Goal: Task Accomplishment & Management: Manage account settings

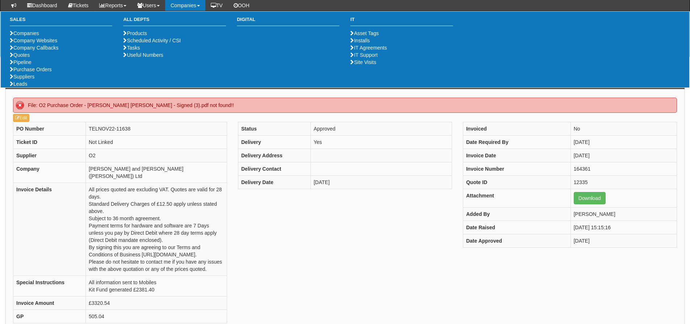
scroll to position [72, 0]
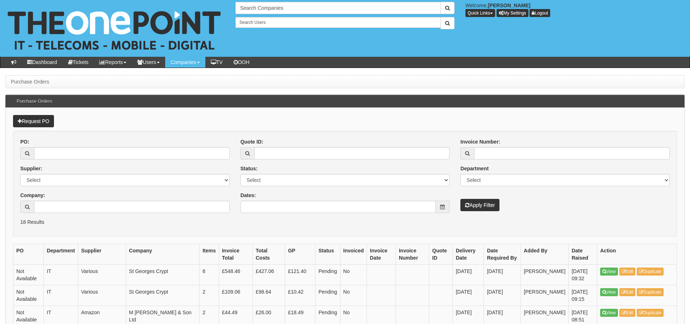
click at [62, 160] on div "PO: Supplier: Select 123 [DOMAIN_NAME] 1Password 3 4Gon [PERSON_NAME] Electric …" at bounding box center [125, 178] width 220 height 80
click at [59, 156] on input "PO:" at bounding box center [132, 153] width 196 height 12
type input "19249"
click at [460, 199] on button "Apply Filter" at bounding box center [479, 205] width 39 height 12
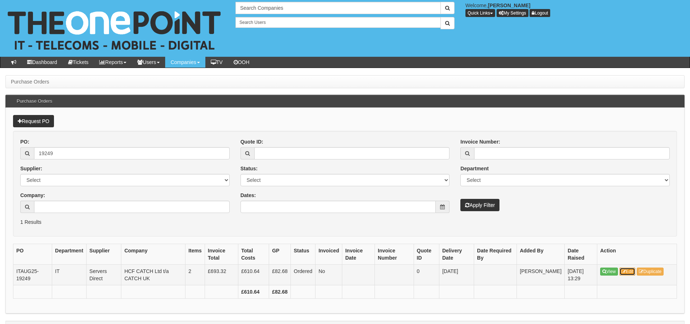
click at [629, 272] on link "Edit" at bounding box center [627, 272] width 16 height 8
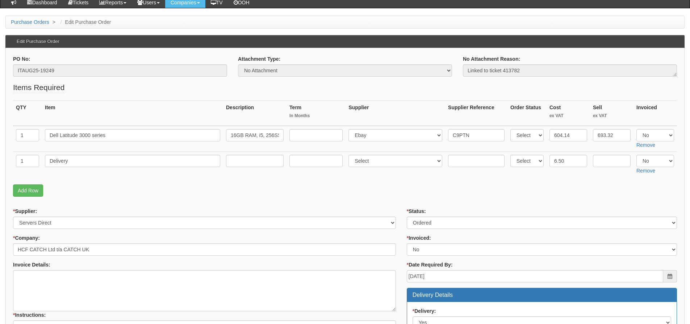
scroll to position [72, 0]
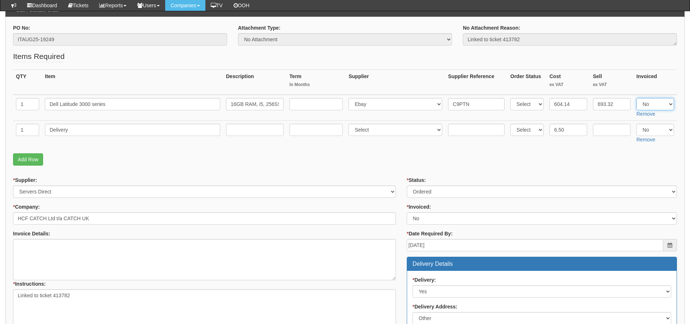
click at [654, 101] on select "Select Yes No N/A" at bounding box center [655, 104] width 38 height 12
select select "Yes"
click at [636, 98] on select "Select Yes No N/A" at bounding box center [655, 104] width 38 height 12
click at [647, 132] on select "Select Yes No N/A" at bounding box center [655, 130] width 38 height 12
select select "Yes"
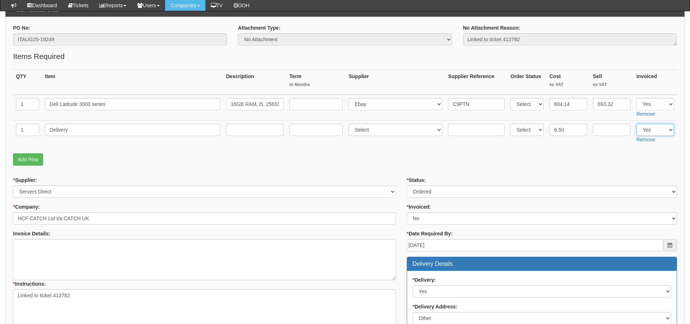
click at [636, 124] on select "Select Yes No N/A" at bounding box center [655, 130] width 38 height 12
click at [642, 156] on p "Add Row" at bounding box center [345, 160] width 664 height 12
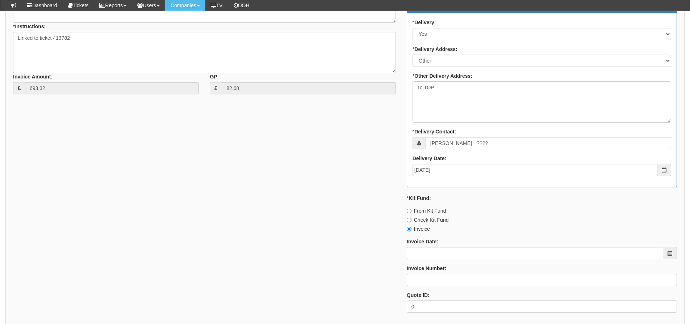
scroll to position [398, 0]
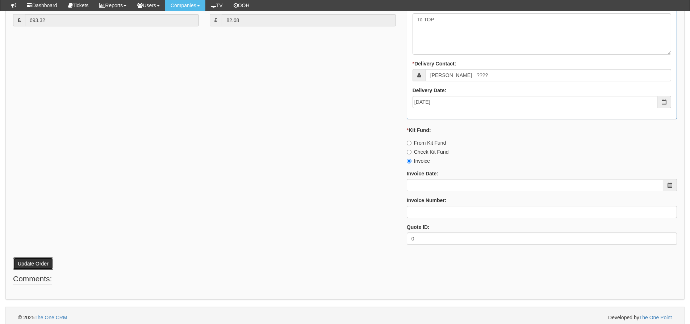
click at [45, 265] on button "Update Order" at bounding box center [33, 264] width 40 height 12
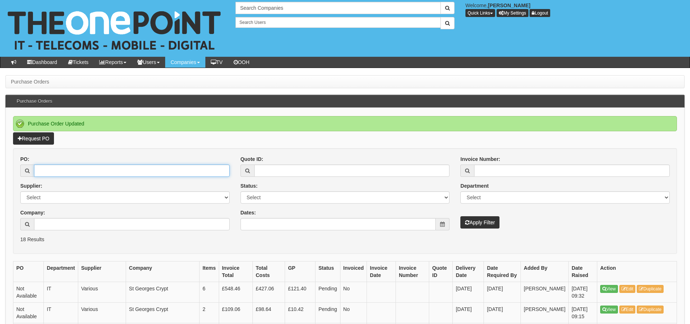
click at [202, 175] on input "PO:" at bounding box center [132, 171] width 196 height 12
type input "19219"
click at [460, 217] on button "Apply Filter" at bounding box center [479, 223] width 39 height 12
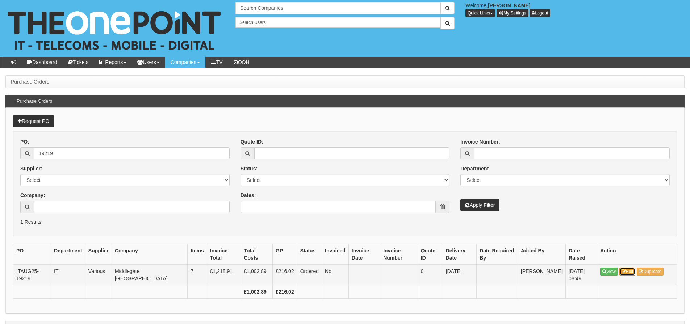
click at [629, 274] on link "Edit" at bounding box center [627, 272] width 16 height 8
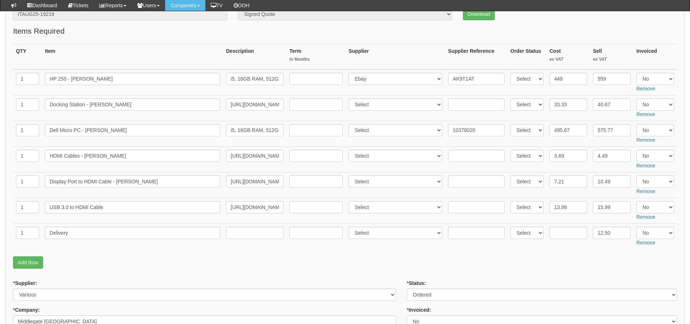
scroll to position [109, 0]
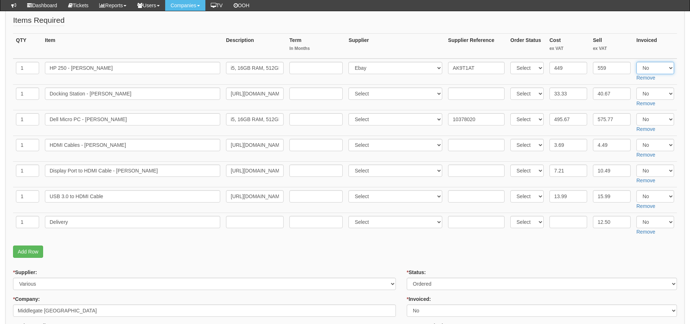
click at [652, 67] on select "Select Yes No N/A" at bounding box center [655, 68] width 38 height 12
select select "Yes"
click at [636, 62] on select "Select Yes No N/A" at bounding box center [655, 68] width 38 height 12
click at [651, 118] on select "Select Yes No N/A" at bounding box center [655, 119] width 38 height 12
select select "Yes"
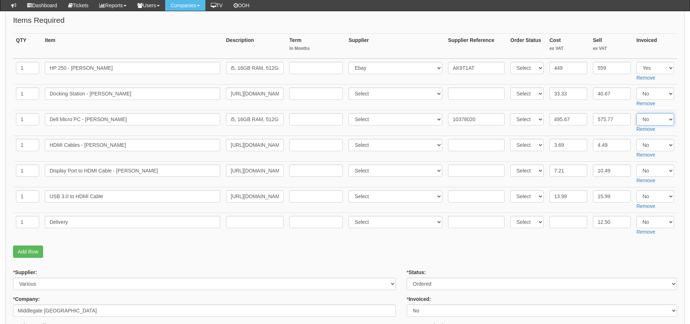
click at [636, 113] on select "Select Yes No N/A" at bounding box center [655, 119] width 38 height 12
click at [569, 222] on input "text" at bounding box center [568, 222] width 38 height 12
type input "4.95"
click at [649, 221] on select "Select Yes No N/A" at bounding box center [655, 222] width 38 height 12
select select "Yes"
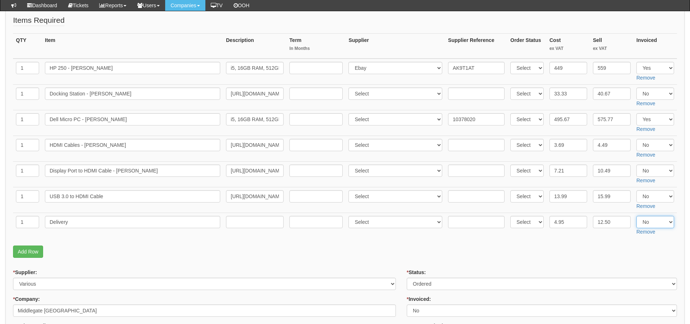
click at [636, 216] on select "Select Yes No N/A" at bounding box center [655, 222] width 38 height 12
click at [617, 248] on p "Add Row" at bounding box center [345, 252] width 664 height 12
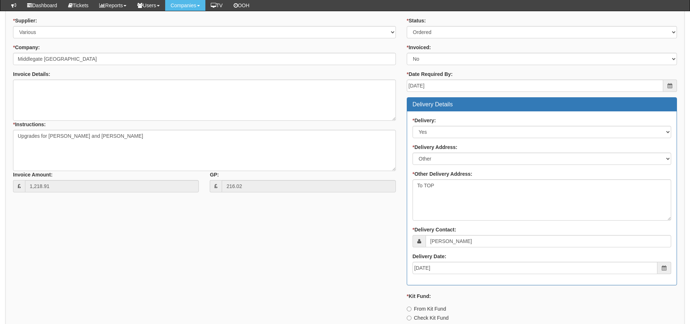
scroll to position [507, 0]
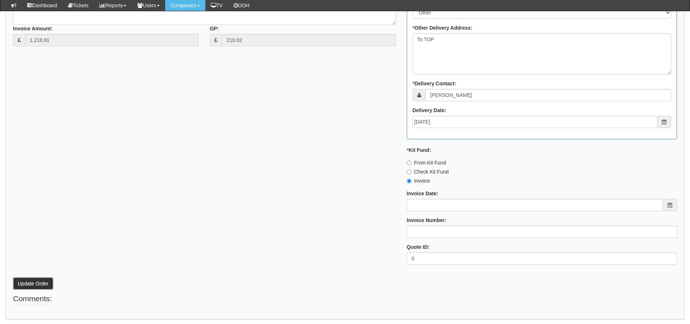
click at [51, 283] on button "Update Order" at bounding box center [33, 284] width 40 height 12
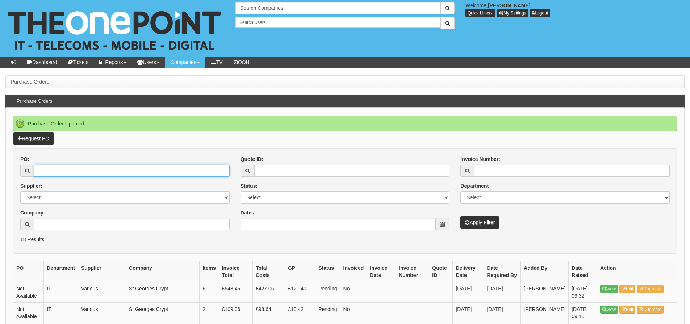
click at [207, 167] on input "PO:" at bounding box center [132, 171] width 196 height 12
type input "19223"
click at [460, 217] on button "Apply Filter" at bounding box center [479, 223] width 39 height 12
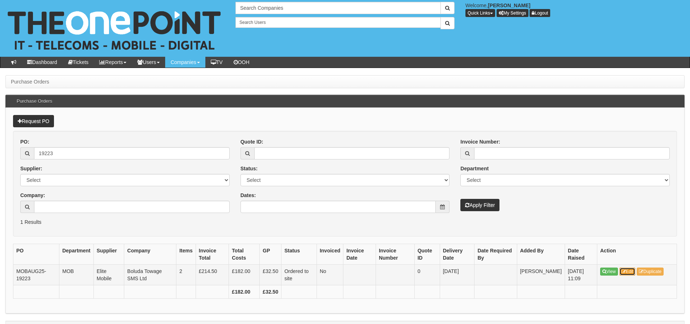
click at [621, 268] on link "Edit" at bounding box center [627, 272] width 16 height 8
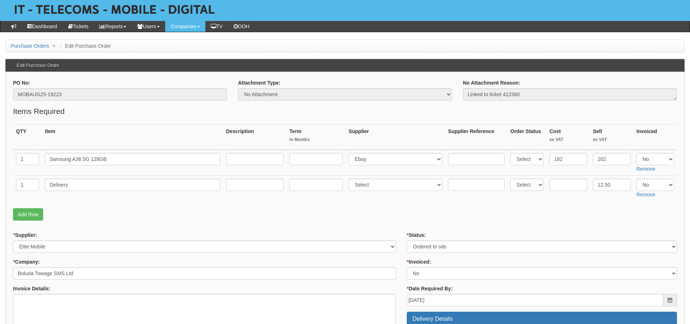
scroll to position [36, 0]
click at [559, 181] on input "text" at bounding box center [568, 185] width 38 height 12
type input "6"
click at [639, 162] on select "Select Yes No N/A" at bounding box center [655, 159] width 38 height 12
select select "Yes"
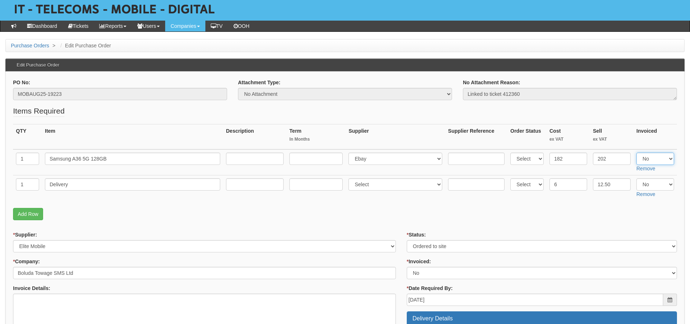
click at [636, 153] on select "Select Yes No N/A" at bounding box center [655, 159] width 38 height 12
click at [645, 184] on select "Select Yes No N/A" at bounding box center [655, 185] width 38 height 12
select select "Yes"
click at [636, 179] on select "Select Yes No N/A" at bounding box center [655, 185] width 38 height 12
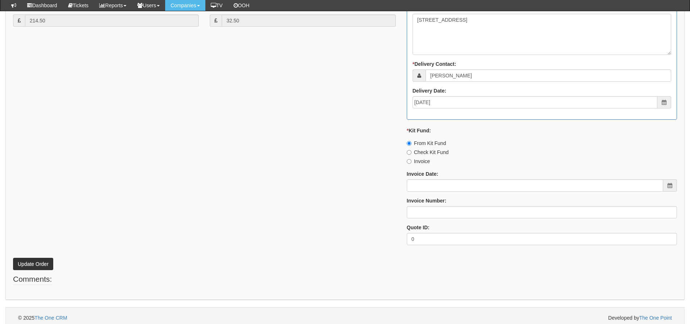
scroll to position [398, 0]
click at [45, 265] on button "Update Order" at bounding box center [33, 264] width 40 height 12
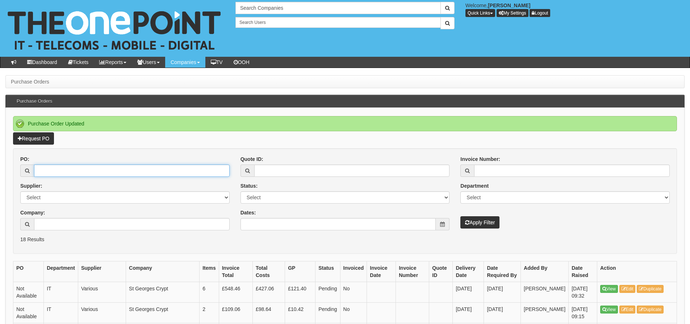
click at [190, 166] on input "PO:" at bounding box center [132, 171] width 196 height 12
type input "19217"
click at [460, 217] on button "Apply Filter" at bounding box center [479, 223] width 39 height 12
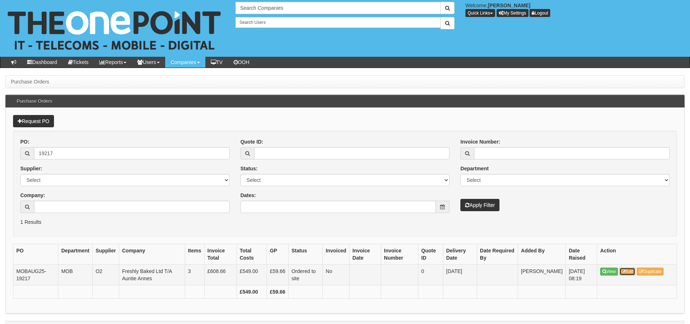
click at [626, 270] on icon at bounding box center [623, 272] width 4 height 4
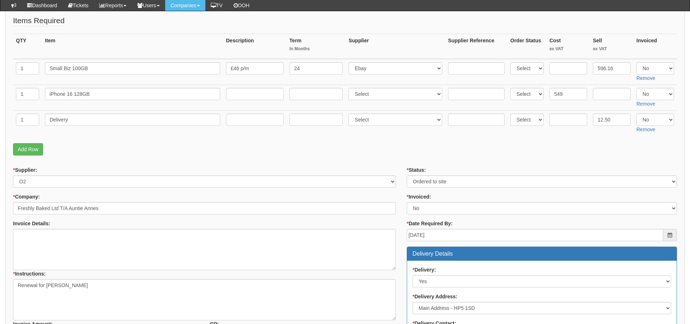
scroll to position [109, 0]
click at [560, 123] on input "text" at bounding box center [568, 119] width 38 height 12
type input "6"
click at [645, 96] on select "Select Yes No N/A" at bounding box center [655, 94] width 38 height 12
select select "Yes"
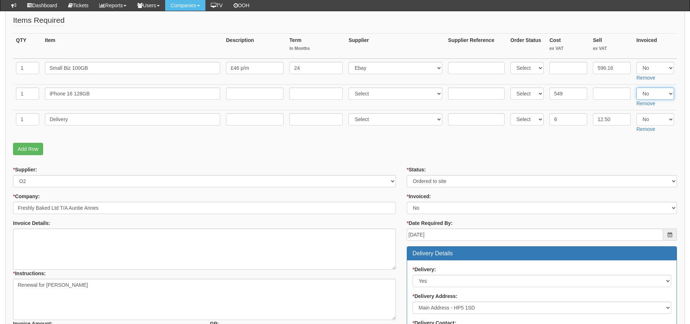
click at [636, 88] on select "Select Yes No N/A" at bounding box center [655, 94] width 38 height 12
click at [641, 120] on select "Select Yes No N/A" at bounding box center [655, 119] width 38 height 12
select select "Yes"
click at [636, 113] on select "Select Yes No N/A" at bounding box center [655, 119] width 38 height 12
click at [535, 164] on form "PO No: MOBAUG25-19217 Attachment Type: Select Signed Quote Auth email if quote …" at bounding box center [345, 259] width 664 height 542
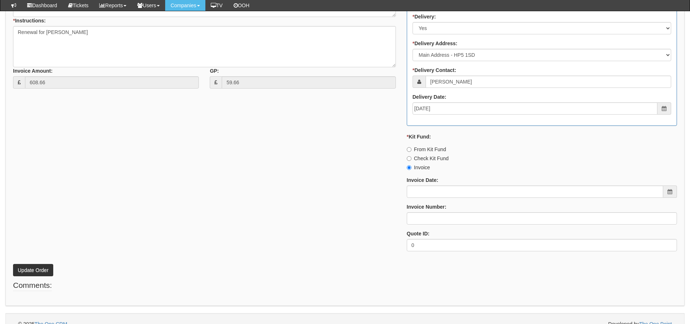
scroll to position [362, 0]
click at [34, 266] on button "Update Order" at bounding box center [33, 270] width 40 height 12
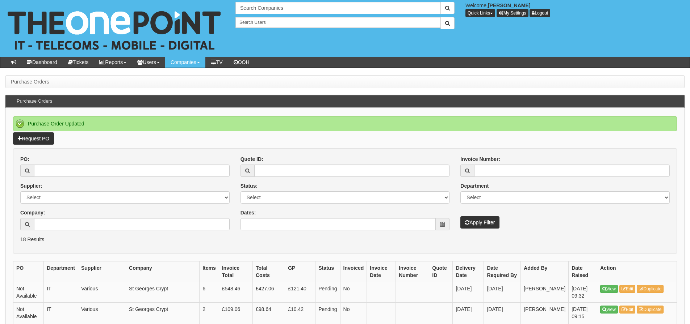
click at [266, 217] on div "Dates:" at bounding box center [344, 219] width 209 height 21
click at [256, 231] on div "PO: Supplier: Select 123 [DOMAIN_NAME] 1Password 3 4Gon [PERSON_NAME] Electric …" at bounding box center [345, 196] width 660 height 80
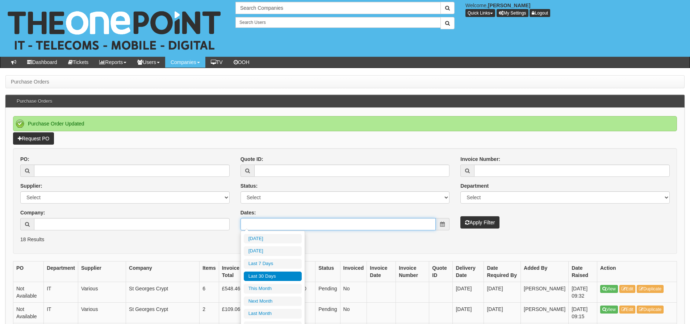
click at [257, 230] on input "Dates:" at bounding box center [338, 224] width 196 height 12
type input "[DATE]"
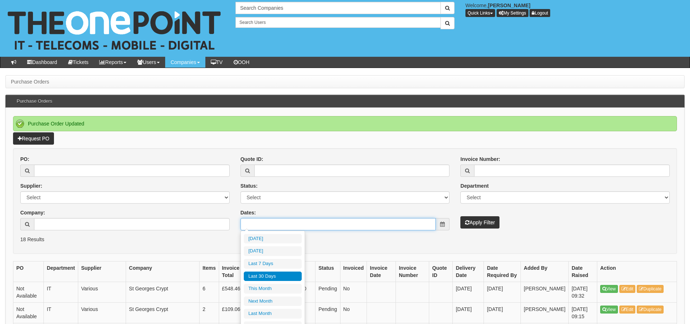
type input "[DATE]"
click at [263, 276] on li "Last 30 Days" at bounding box center [273, 277] width 58 height 10
type input "[DATE] - [DATE]"
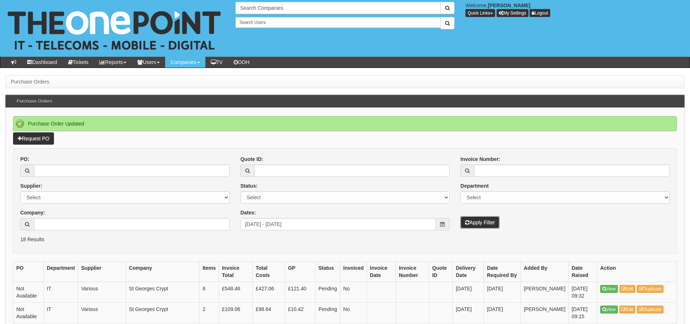
click at [462, 227] on button "Apply Filter" at bounding box center [479, 223] width 39 height 12
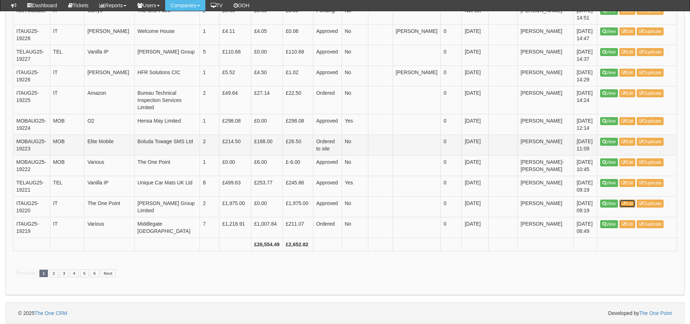
scroll to position [1410, 0]
click at [51, 273] on link "2" at bounding box center [54, 274] width 9 height 8
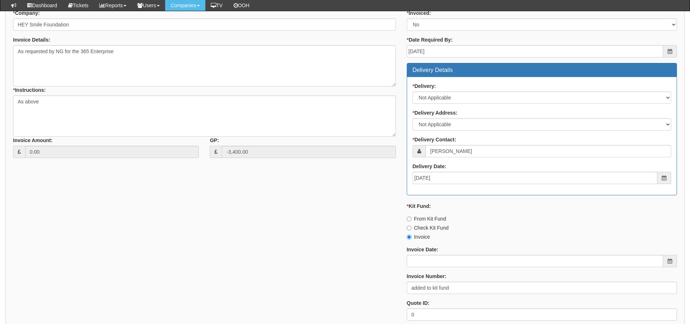
scroll to position [253, 0]
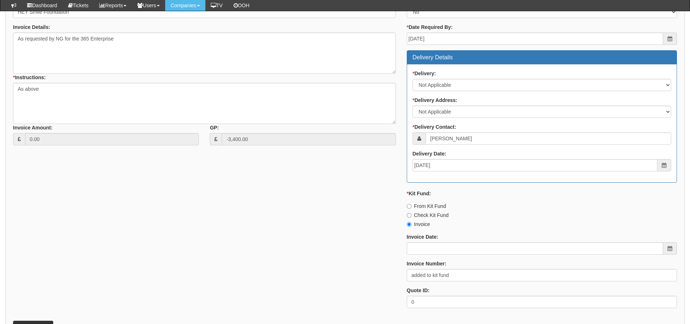
click at [163, 177] on div "* Supplier: Select 123 [DOMAIN_NAME] 1Password 3 4Gon [PERSON_NAME] Electric Lt…" at bounding box center [345, 142] width 675 height 344
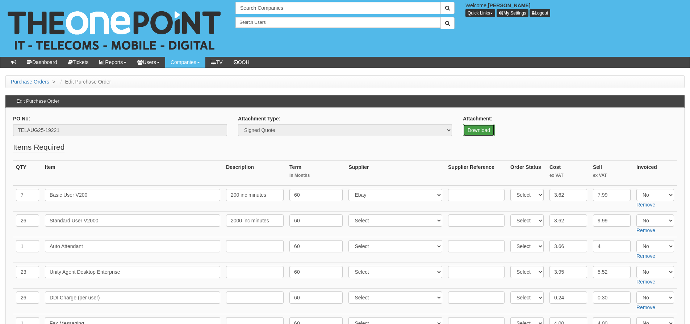
click at [482, 134] on link "Download" at bounding box center [479, 130] width 32 height 12
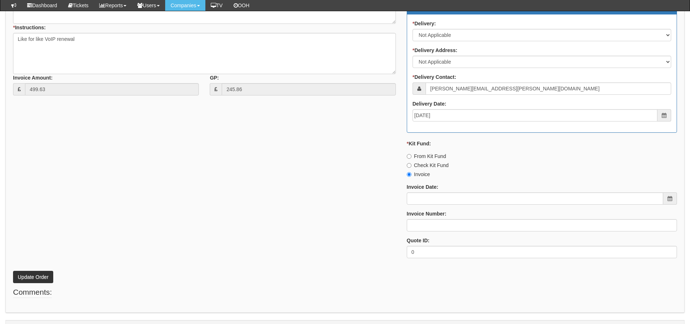
scroll to position [501, 0]
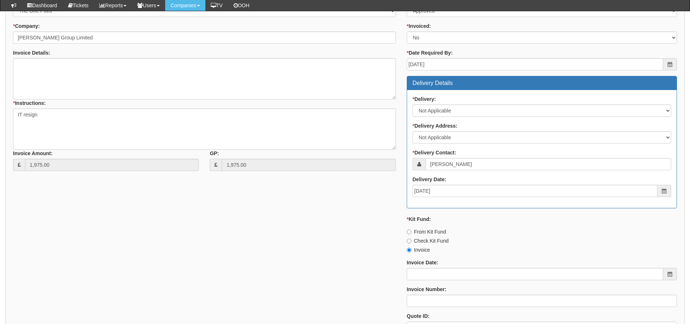
scroll to position [347, 0]
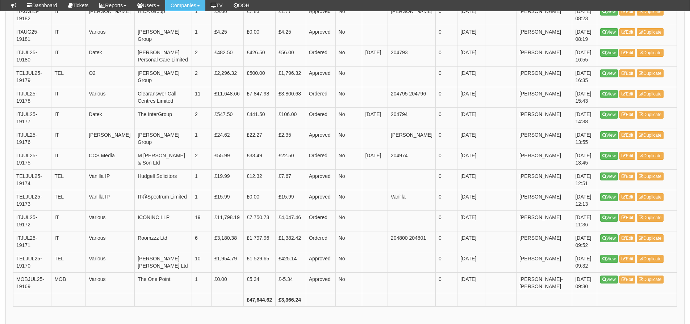
scroll to position [1120, 0]
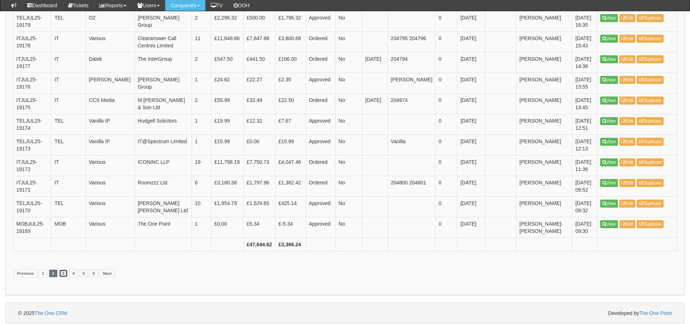
click at [63, 272] on link "3" at bounding box center [63, 274] width 9 height 8
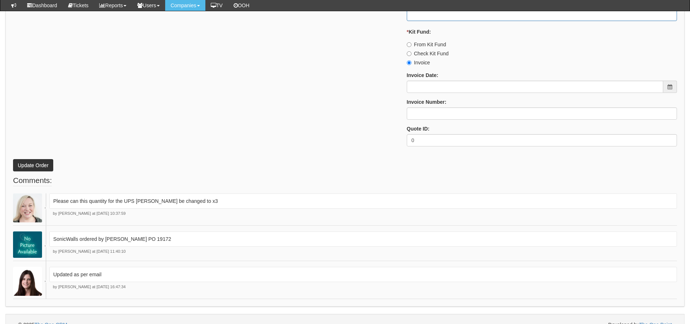
scroll to position [942, 0]
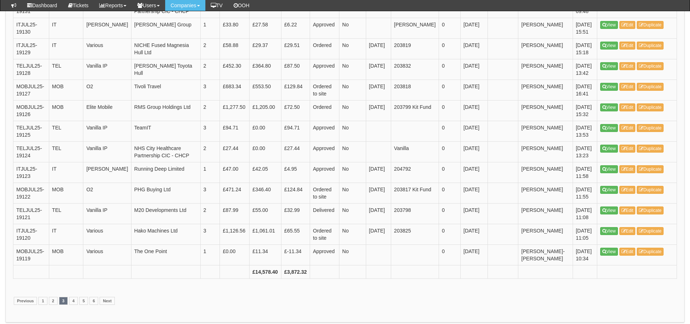
scroll to position [1040, 0]
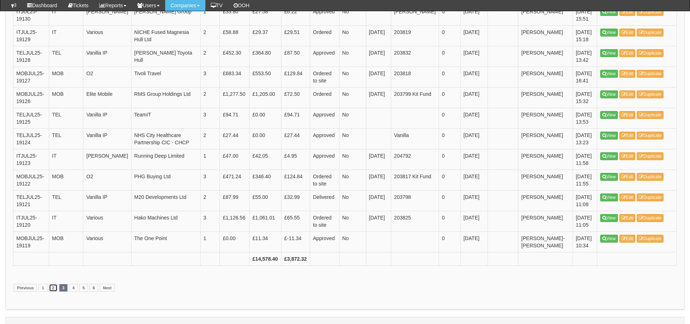
click at [54, 284] on link "2" at bounding box center [53, 288] width 9 height 8
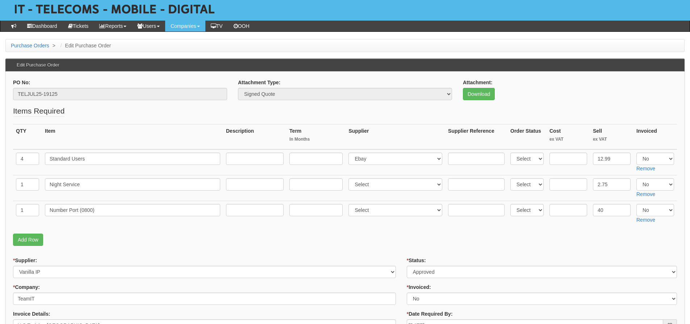
scroll to position [72, 0]
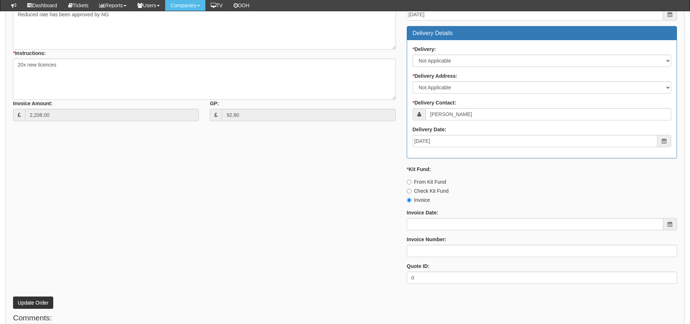
scroll to position [321, 0]
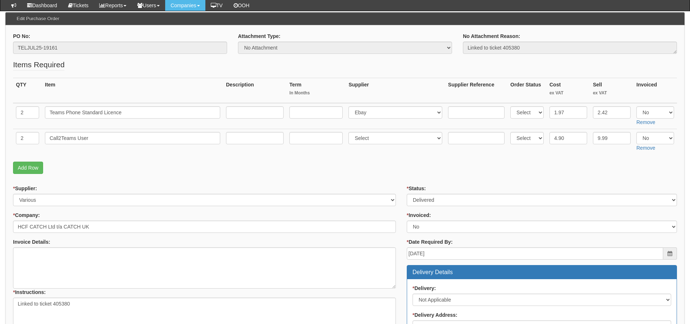
scroll to position [72, 0]
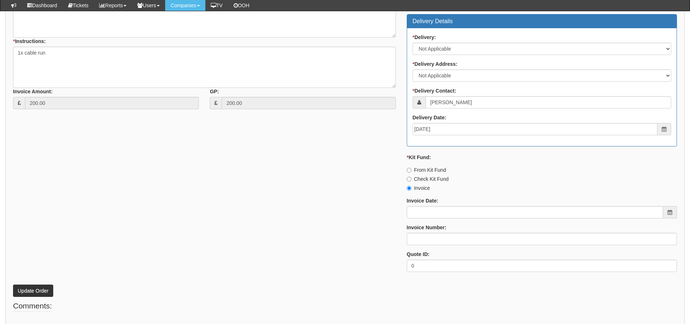
scroll to position [321, 0]
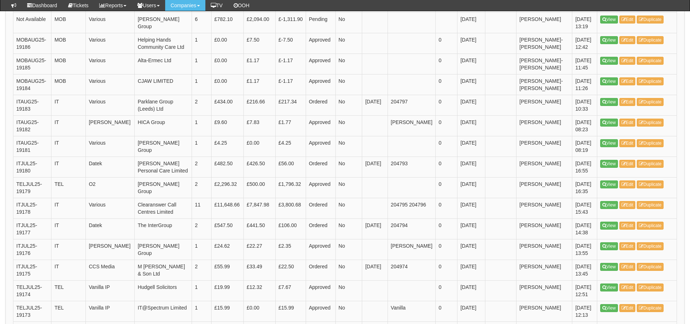
scroll to position [1120, 0]
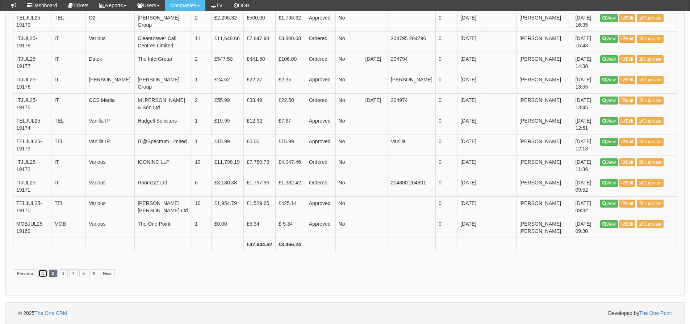
click at [43, 272] on link "1" at bounding box center [42, 274] width 9 height 8
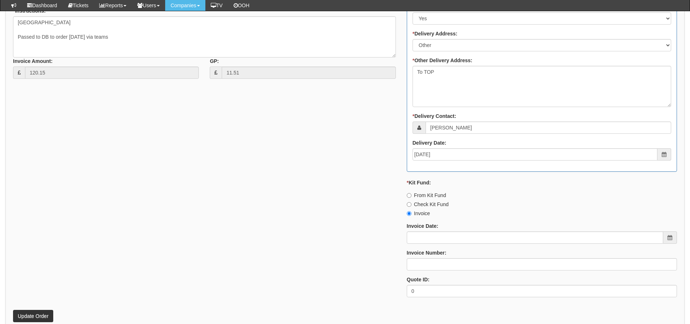
scroll to position [461, 0]
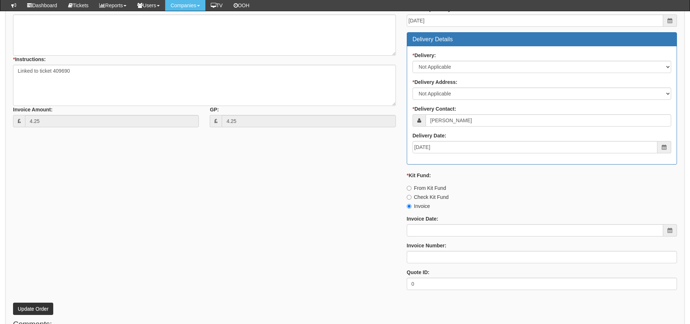
scroll to position [391, 0]
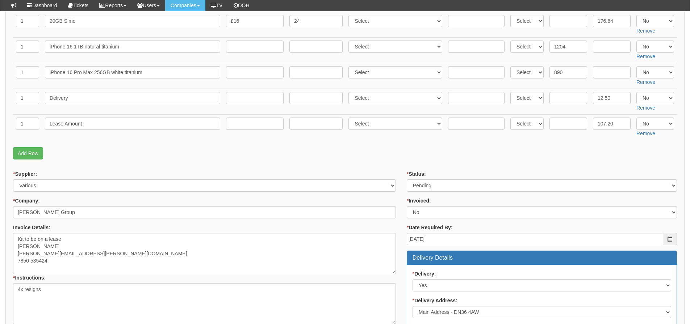
scroll to position [181, 0]
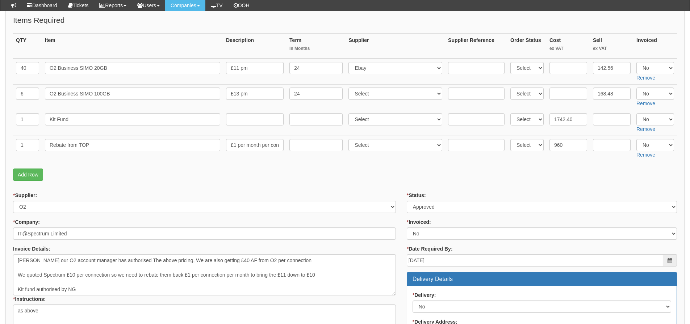
scroll to position [145, 0]
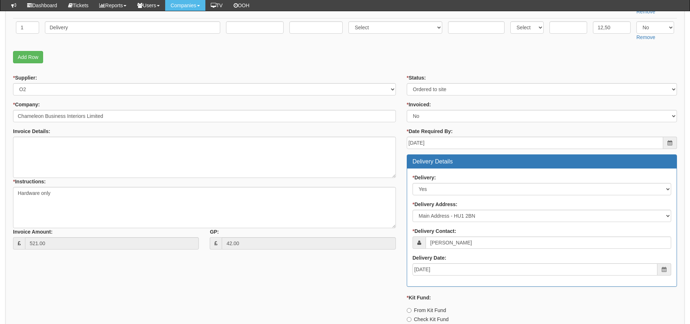
scroll to position [109, 0]
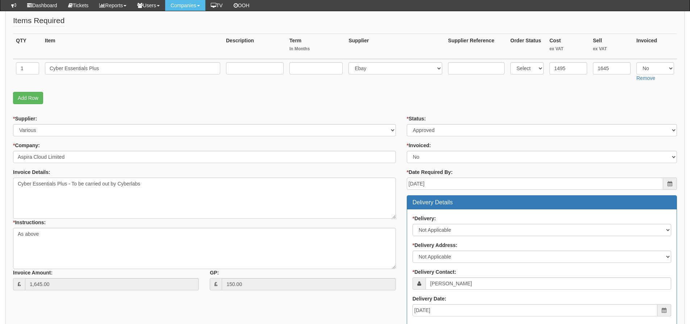
scroll to position [109, 0]
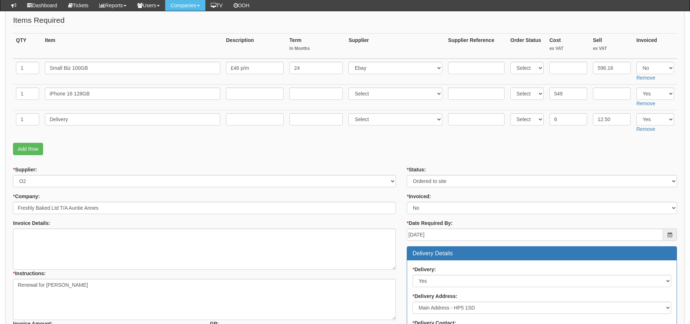
scroll to position [108, 0]
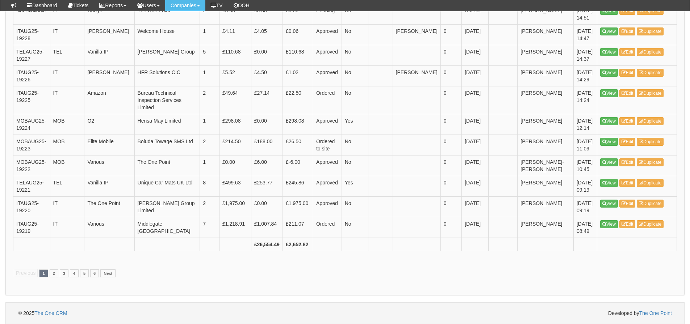
scroll to position [1410, 0]
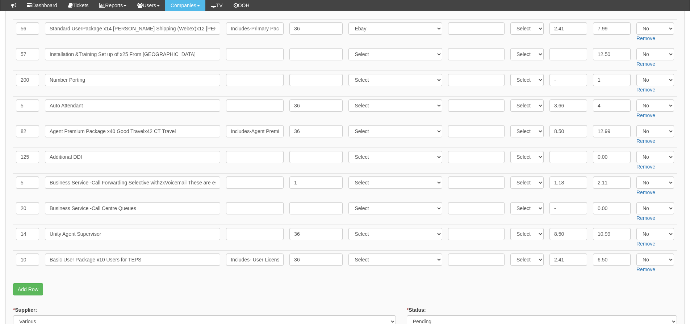
scroll to position [109, 0]
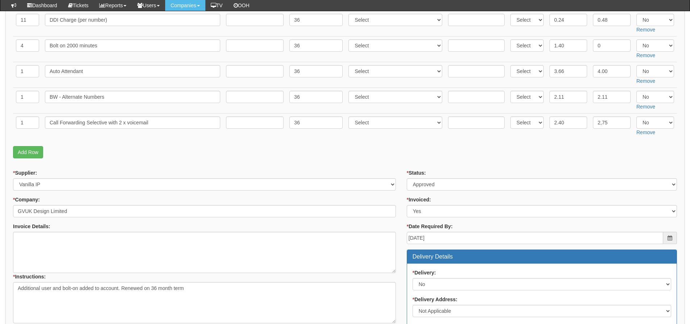
scroll to position [253, 0]
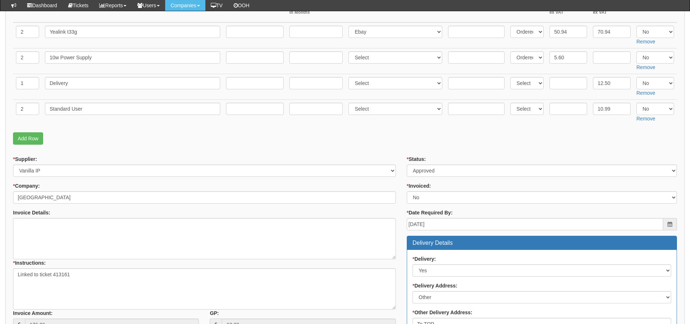
scroll to position [181, 0]
